Goal: Navigation & Orientation: Find specific page/section

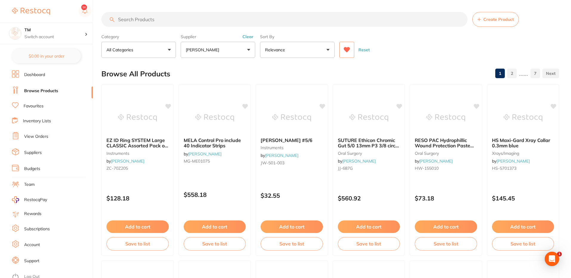
click at [362, 48] on button "Reset" at bounding box center [363, 50] width 15 height 16
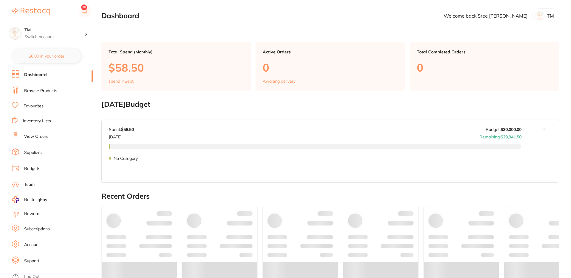
click at [41, 92] on link "Browse Products" at bounding box center [40, 91] width 33 height 6
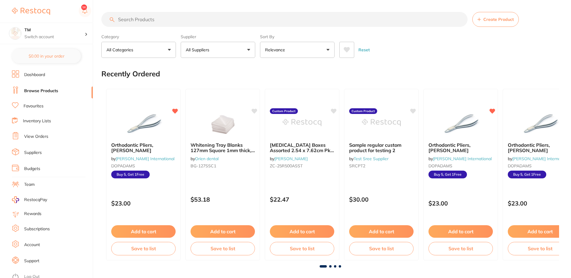
click at [223, 47] on button "All Suppliers" at bounding box center [218, 50] width 75 height 16
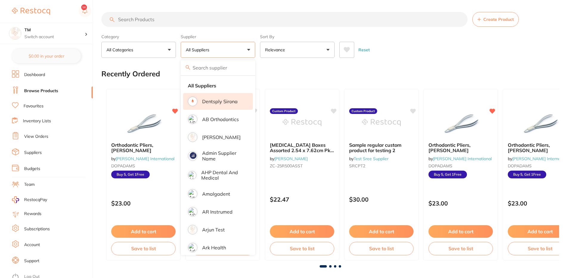
click at [212, 106] on li "Dentsply Sirona" at bounding box center [218, 101] width 70 height 17
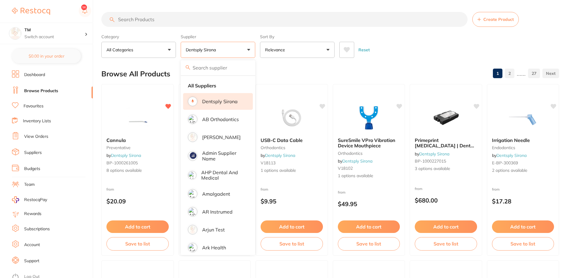
click at [429, 48] on div "Reset" at bounding box center [446, 47] width 215 height 21
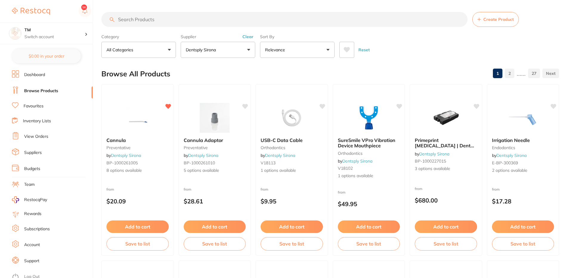
click at [346, 54] on button at bounding box center [346, 50] width 15 height 16
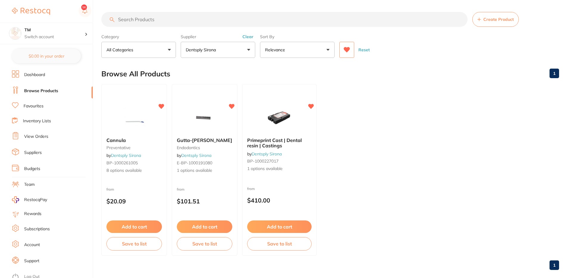
click at [363, 52] on button "Reset" at bounding box center [363, 50] width 15 height 16
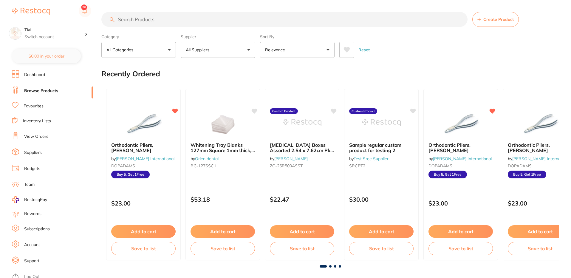
click at [347, 49] on icon at bounding box center [347, 49] width 6 height 5
click at [223, 50] on button "All Suppliers" at bounding box center [218, 50] width 75 height 16
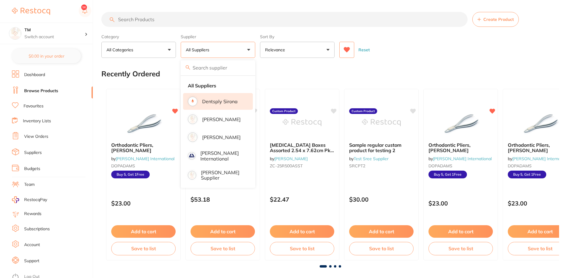
click at [220, 105] on li "Dentsply Sirona" at bounding box center [218, 101] width 70 height 17
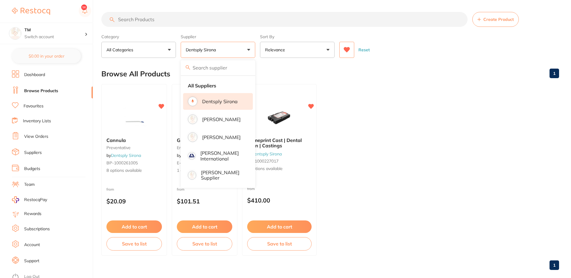
click at [437, 64] on div "Browse All Products 1" at bounding box center [330, 74] width 458 height 20
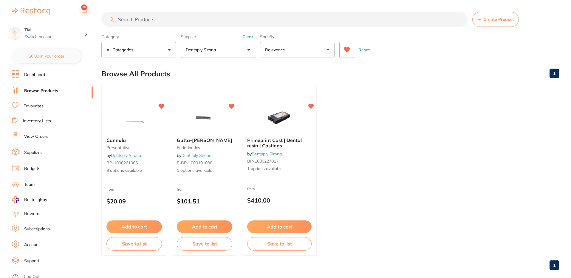
click at [421, 40] on div "Reset" at bounding box center [446, 47] width 215 height 21
click at [46, 88] on link "Browse Products" at bounding box center [41, 91] width 34 height 6
click at [41, 110] on ul "Dashboard Browse Products Favourites Inventory Lists View Orders Suppliers Budg…" at bounding box center [52, 173] width 81 height 207
click at [36, 107] on link "Favourites" at bounding box center [34, 106] width 20 height 6
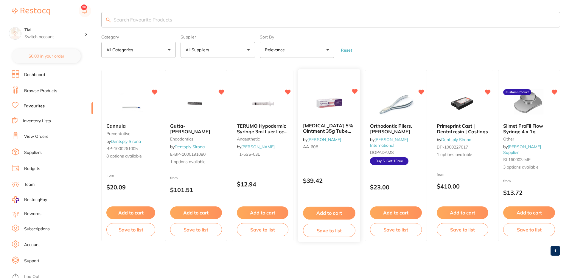
click at [318, 151] on div "[MEDICAL_DATA] 5% Ointment 35g Tube Topical Anaesthetic by [PERSON_NAME] [PERSO…" at bounding box center [329, 137] width 62 height 38
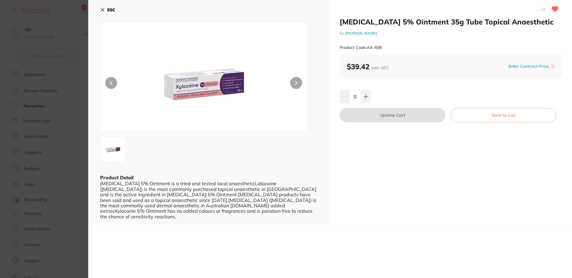
click at [101, 8] on icon at bounding box center [102, 9] width 3 height 3
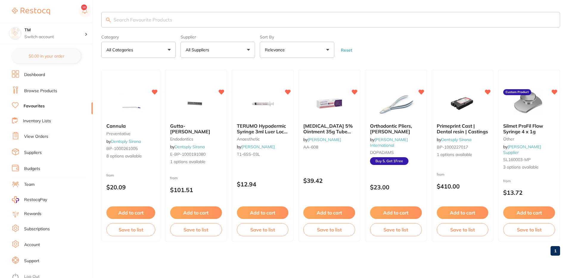
click at [427, 42] on form "Category All Categories All Categories anaesthetic endodontics other preventati…" at bounding box center [330, 45] width 459 height 26
click at [39, 87] on li "Browse Products" at bounding box center [52, 90] width 81 height 9
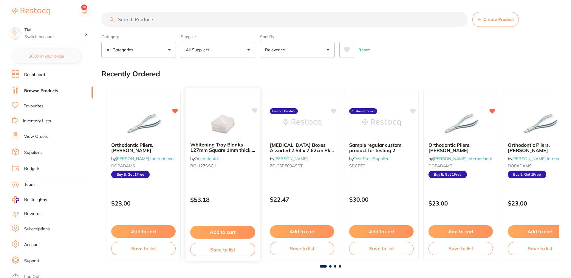
click at [254, 111] on icon at bounding box center [255, 110] width 6 height 5
